Goal: Navigation & Orientation: Go to known website

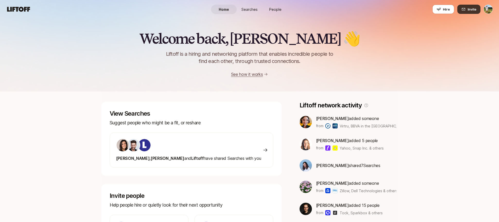
click at [469, 10] on span "Invite" at bounding box center [471, 9] width 9 height 5
click at [471, 12] on span "Invite" at bounding box center [471, 9] width 9 height 5
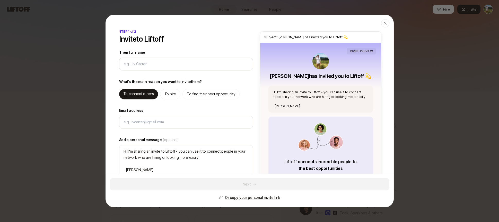
type textarea "x"
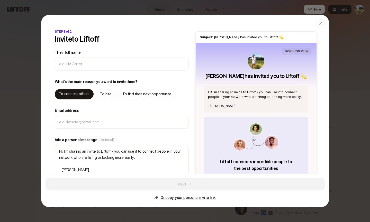
click at [349, 101] on div at bounding box center [185, 111] width 370 height 222
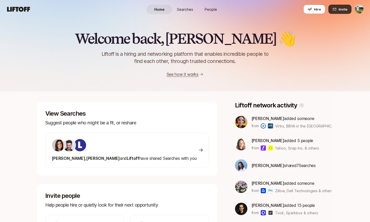
click at [344, 10] on span "Invite" at bounding box center [343, 9] width 9 height 5
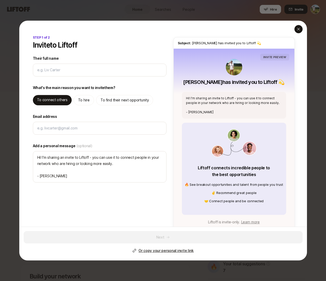
type textarea "x"
click at [297, 29] on icon "button" at bounding box center [299, 29] width 4 height 4
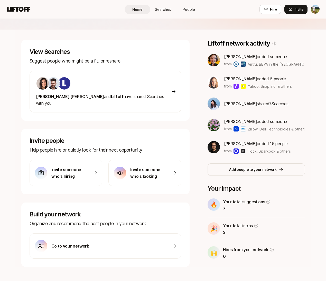
scroll to position [62, 0]
click at [21, 222] on div "View Searches Suggest people who might be a fit, or reshare Eleanor , Andy and …" at bounding box center [163, 153] width 296 height 227
click at [20, 222] on div "View Searches Suggest people who might be a fit, or reshare Eleanor , Andy and …" at bounding box center [163, 153] width 296 height 227
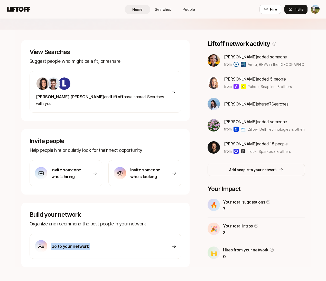
click at [19, 222] on div "View Searches Suggest people who might be a fit, or reshare Eleanor , Andy and …" at bounding box center [163, 153] width 296 height 227
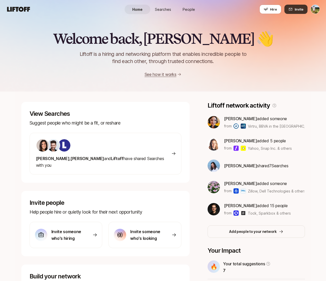
click at [294, 13] on button "Invite" at bounding box center [296, 9] width 23 height 9
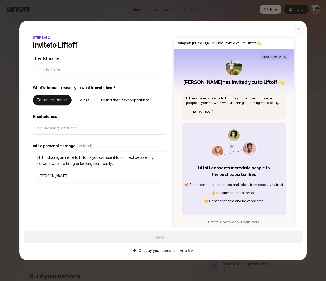
type textarea "x"
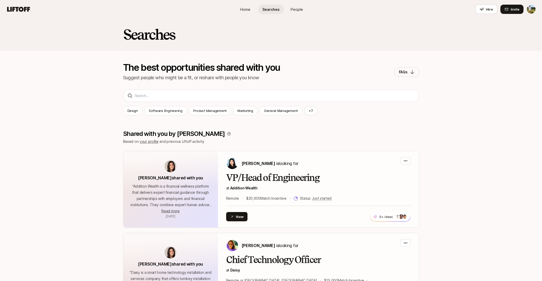
scroll to position [1371, 0]
